Goal: Transaction & Acquisition: Purchase product/service

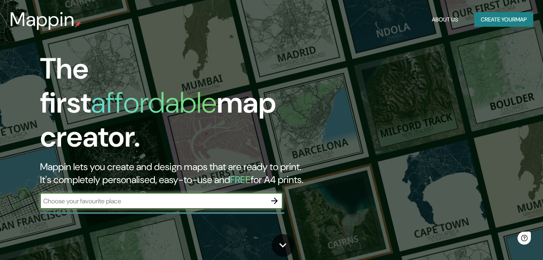
click at [202, 196] on input "text" at bounding box center [153, 200] width 227 height 9
type input "[GEOGRAPHIC_DATA]"
click at [513, 19] on button "Create your map" at bounding box center [504, 19] width 59 height 15
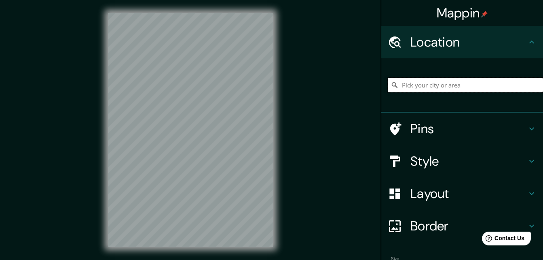
click at [441, 85] on input "Pick your city or area" at bounding box center [465, 85] width 155 height 15
click at [411, 159] on h4 "Style" at bounding box center [469, 161] width 117 height 16
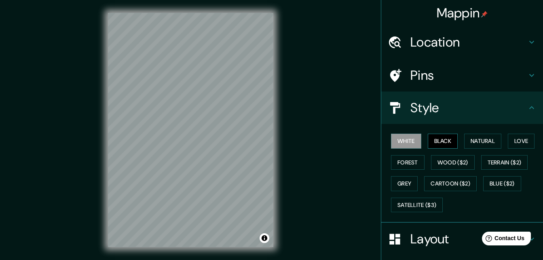
click at [435, 136] on button "Black" at bounding box center [443, 141] width 30 height 15
click at [404, 142] on button "White" at bounding box center [406, 141] width 30 height 15
click at [402, 167] on button "Forest" at bounding box center [408, 162] width 34 height 15
click at [427, 43] on h4 "Location" at bounding box center [469, 42] width 117 height 16
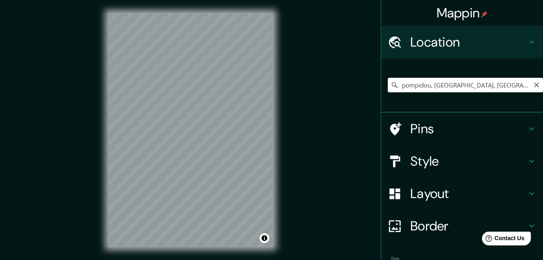
drag, startPoint x: 506, startPoint y: 85, endPoint x: 428, endPoint y: 85, distance: 77.7
click at [428, 85] on input "pompidou, [GEOGRAPHIC_DATA], [GEOGRAPHIC_DATA], [GEOGRAPHIC_DATA]" at bounding box center [465, 85] width 155 height 15
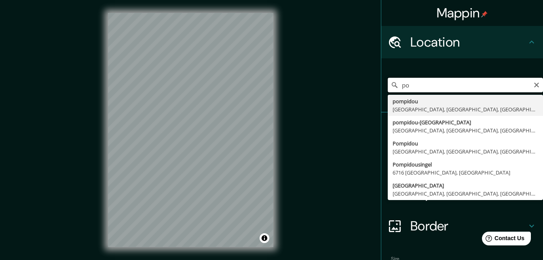
type input "p"
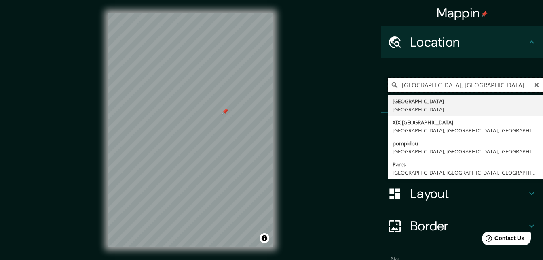
click at [462, 88] on input "[GEOGRAPHIC_DATA], [GEOGRAPHIC_DATA]" at bounding box center [465, 85] width 155 height 15
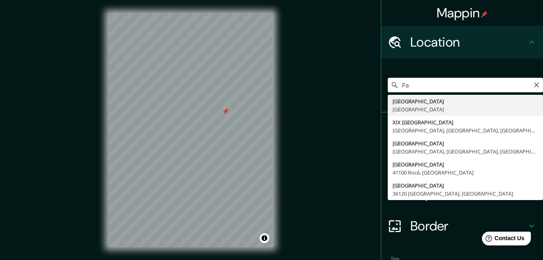
type input "P"
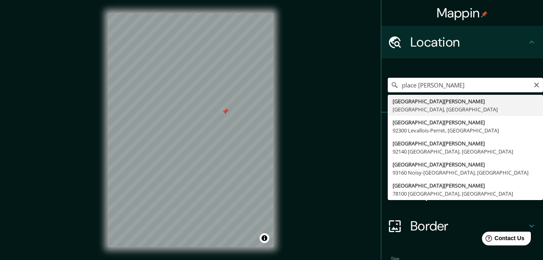
type input "[GEOGRAPHIC_DATA][PERSON_NAME], [GEOGRAPHIC_DATA]"
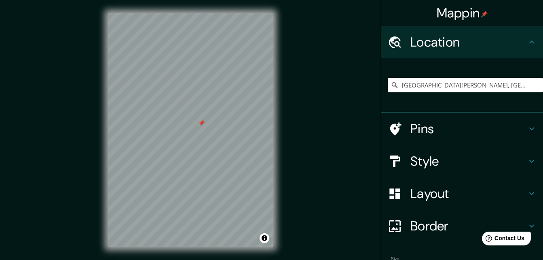
click at [437, 158] on h4 "Style" at bounding box center [469, 161] width 117 height 16
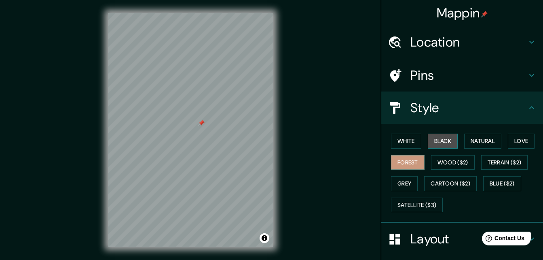
click at [439, 139] on button "Black" at bounding box center [443, 141] width 30 height 15
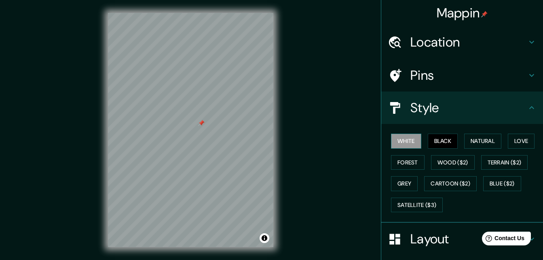
click at [403, 143] on button "White" at bounding box center [406, 141] width 30 height 15
click at [397, 185] on button "Grey" at bounding box center [404, 183] width 27 height 15
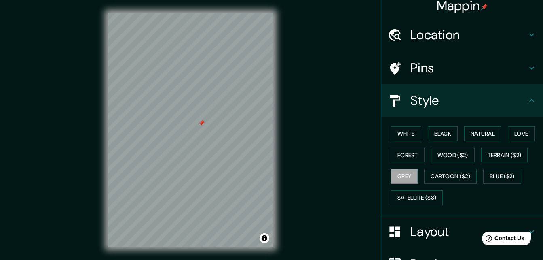
scroll to position [4, 0]
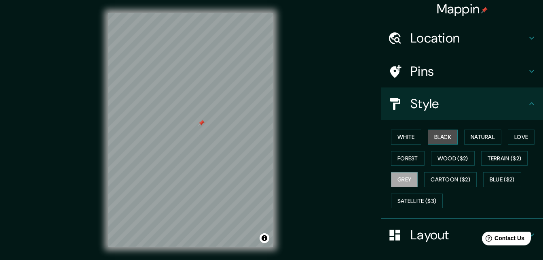
click at [435, 133] on button "Black" at bounding box center [443, 136] width 30 height 15
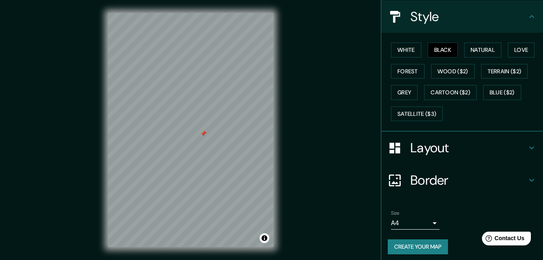
scroll to position [95, 0]
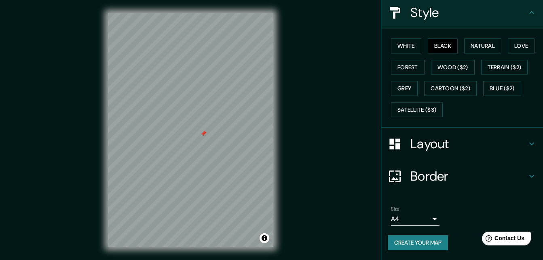
click at [426, 219] on body "Mappin Location [GEOGRAPHIC_DATA][PERSON_NAME], [GEOGRAPHIC_DATA] Pins Style Wh…" at bounding box center [271, 130] width 543 height 260
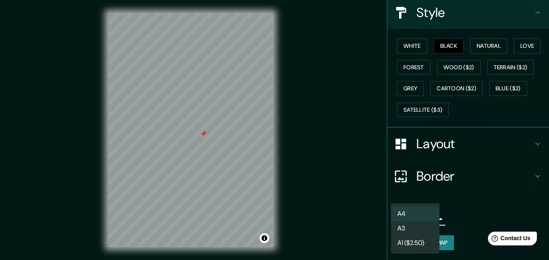
click at [419, 223] on li "A3" at bounding box center [415, 228] width 49 height 15
type input "a4"
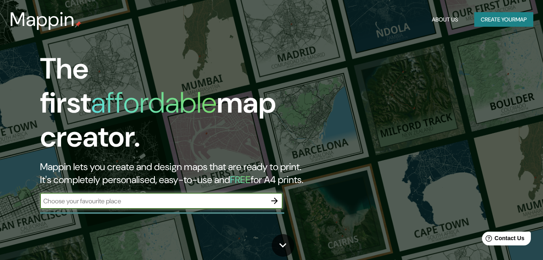
click at [139, 196] on input "text" at bounding box center [153, 200] width 227 height 9
type input "[GEOGRAPHIC_DATA]"
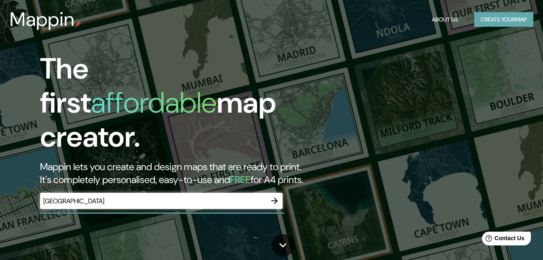
click at [519, 19] on button "Create your map" at bounding box center [504, 19] width 59 height 15
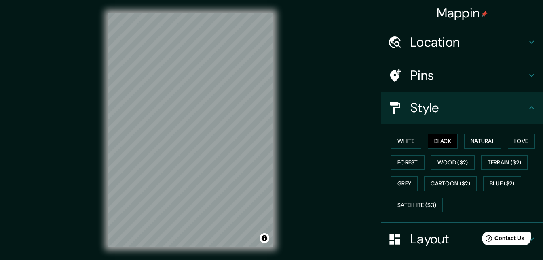
click at [293, 149] on div "Mappin Location Pins Style White Black Natural Love Forest Wood ($2) Terrain ($…" at bounding box center [271, 136] width 543 height 273
click at [456, 39] on h4 "Location" at bounding box center [469, 42] width 117 height 16
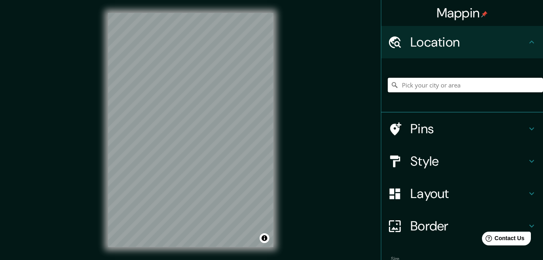
click at [433, 83] on input "Pick your city or area" at bounding box center [465, 85] width 155 height 15
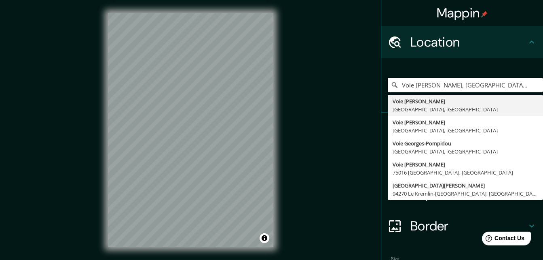
drag, startPoint x: 408, startPoint y: 82, endPoint x: 379, endPoint y: 89, distance: 30.0
click at [382, 93] on div "[GEOGRAPHIC_DATA][PERSON_NAME], [GEOGRAPHIC_DATA] [GEOGRAPHIC_DATA][PERSON_NAME…" at bounding box center [463, 85] width 162 height 54
type input "Voie [PERSON_NAME], [GEOGRAPHIC_DATA], [GEOGRAPHIC_DATA]"
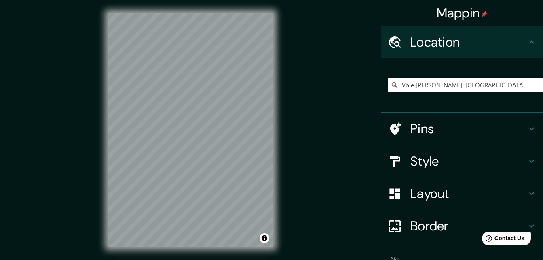
click at [427, 158] on h4 "Style" at bounding box center [469, 161] width 117 height 16
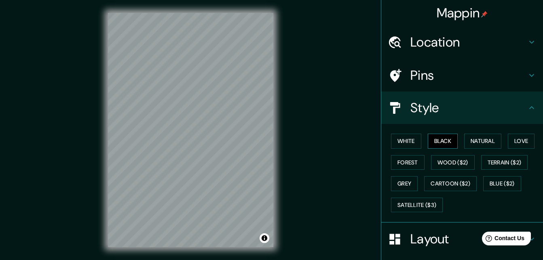
click at [446, 137] on button "Black" at bounding box center [443, 141] width 30 height 15
click at [401, 138] on button "White" at bounding box center [406, 141] width 30 height 15
click at [445, 137] on button "Black" at bounding box center [443, 141] width 30 height 15
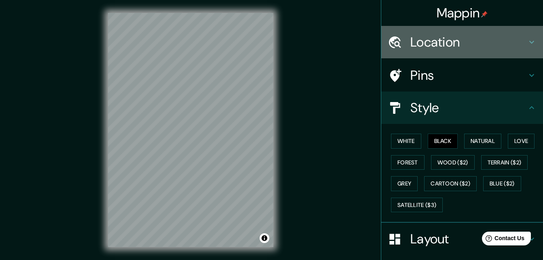
click at [447, 43] on h4 "Location" at bounding box center [469, 42] width 117 height 16
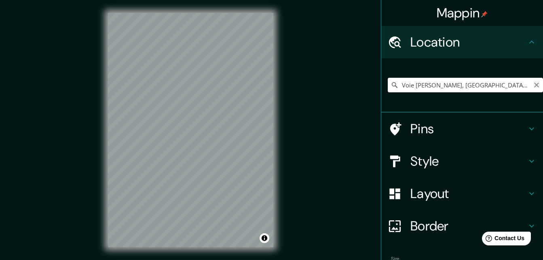
click at [535, 85] on icon "Clear" at bounding box center [537, 85] width 5 height 5
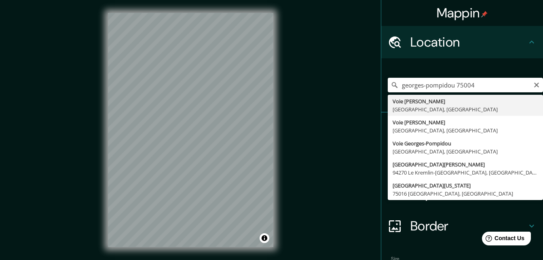
type input "Voie [PERSON_NAME], [GEOGRAPHIC_DATA], [GEOGRAPHIC_DATA]"
